Goal: Check status: Check status

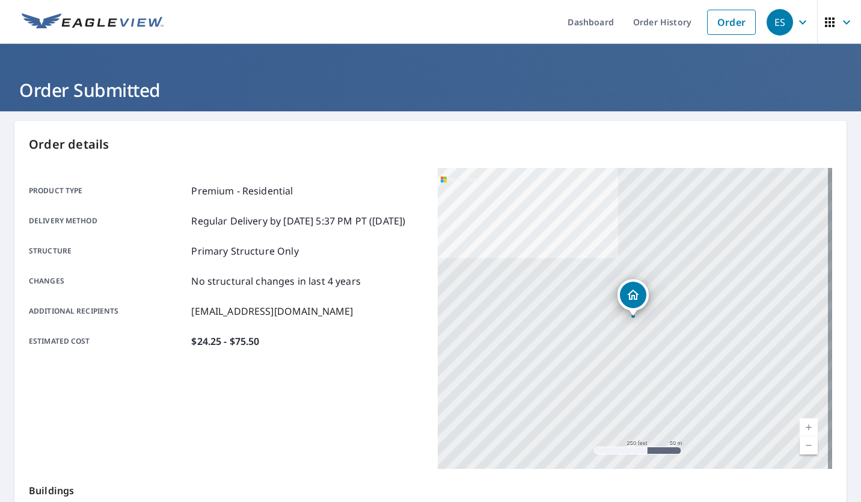
scroll to position [167, 0]
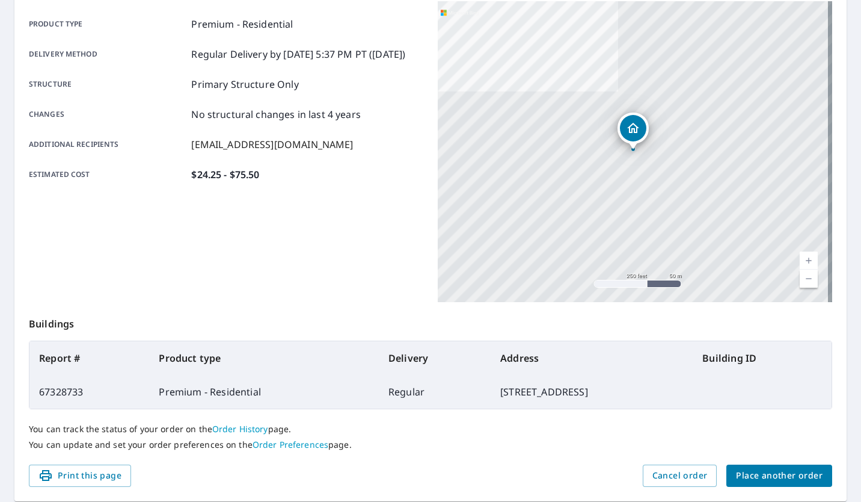
click at [356, 248] on div "Product type Premium - Residential Delivery method Regular Delivery by 9/8/2025…" at bounding box center [226, 151] width 395 height 301
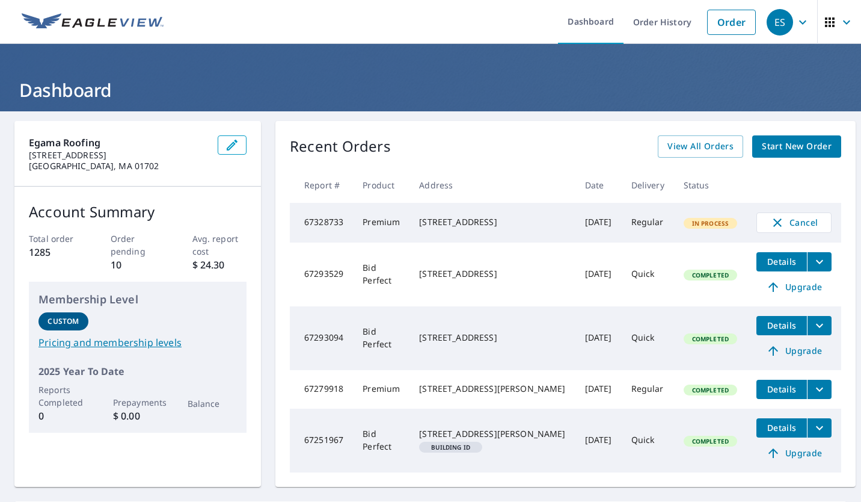
click at [576, 153] on div "Recent Orders View All Orders Start New Order" at bounding box center [566, 146] width 552 height 22
